Goal: Information Seeking & Learning: Learn about a topic

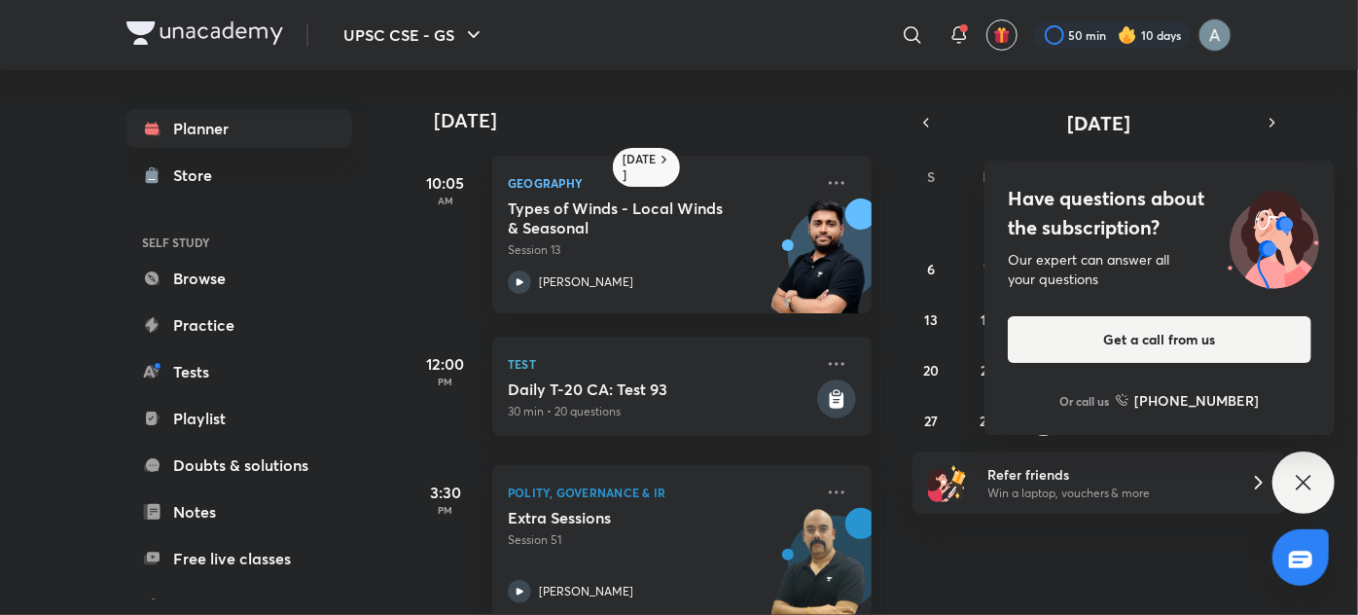
click at [1286, 468] on div "Have questions about the subscription? Our expert can answer all your questions…" at bounding box center [1304, 482] width 62 height 62
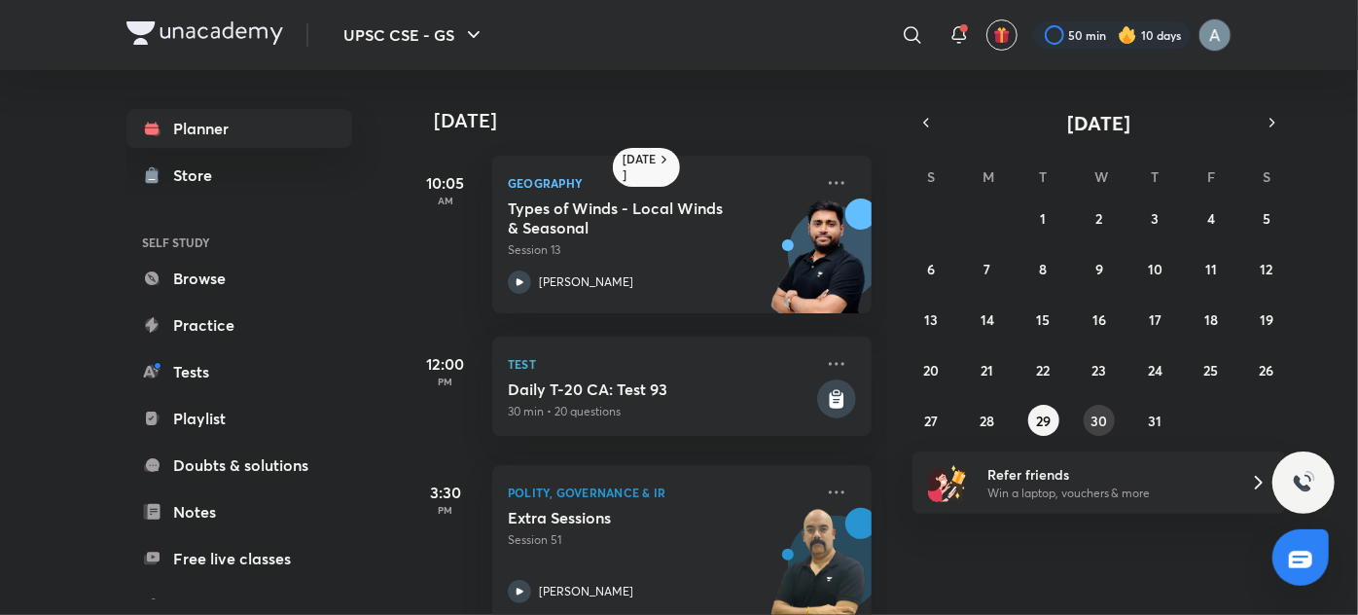
click at [1111, 409] on div "29 30 1 2 3 4 5 6 7 8 9 10 11 12 13 14 15 16 17 18 19 20 21 22 23 24 25 26 27 2…" at bounding box center [1100, 319] width 374 height 234
click at [1096, 419] on abbr "30" at bounding box center [1099, 421] width 17 height 18
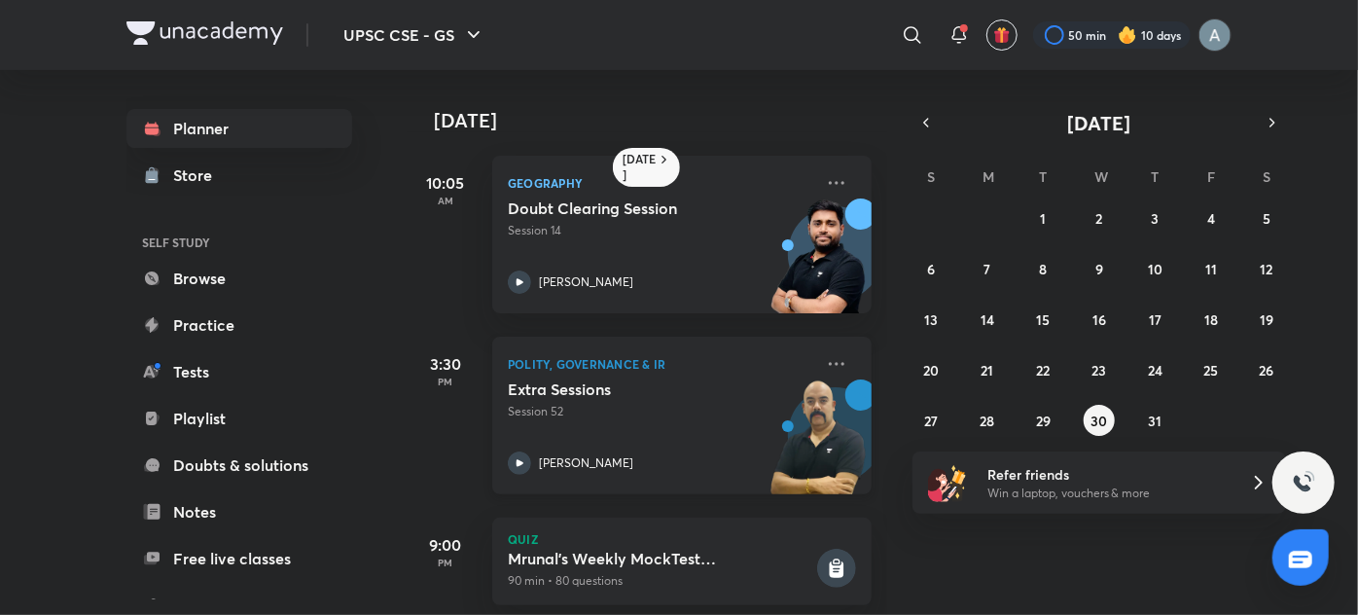
click at [742, 446] on div "Extra Sessions Session 52 [PERSON_NAME]" at bounding box center [661, 426] width 306 height 95
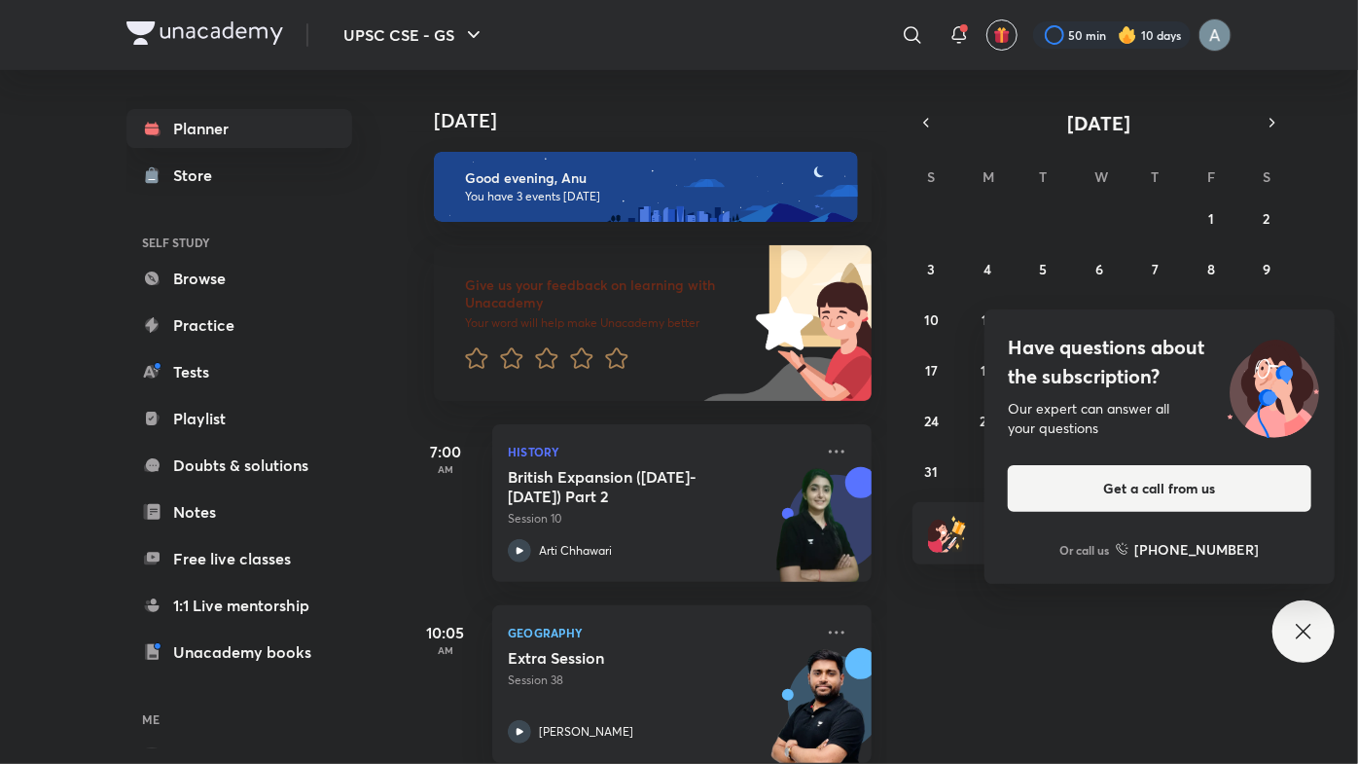
scroll to position [156, 0]
